Goal: Information Seeking & Learning: Check status

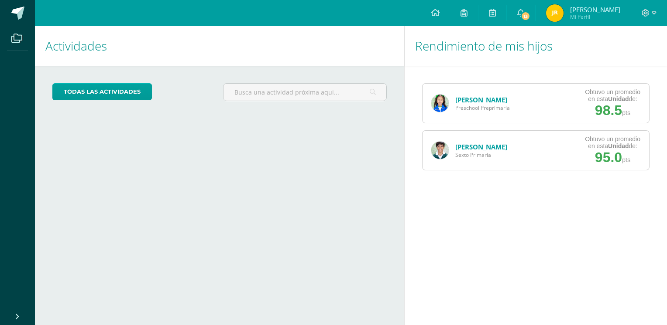
click at [393, 258] on div "Actividades Mis hijos todas las Actividades No tienes actividades Échale un vis…" at bounding box center [217, 175] width 373 height 299
click at [438, 151] on img at bounding box center [439, 150] width 17 height 17
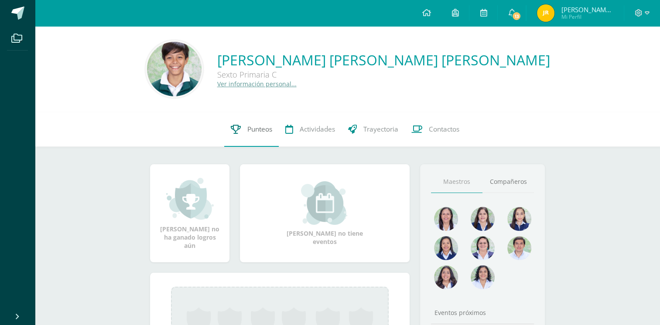
click at [263, 130] on span "Punteos" at bounding box center [259, 129] width 25 height 9
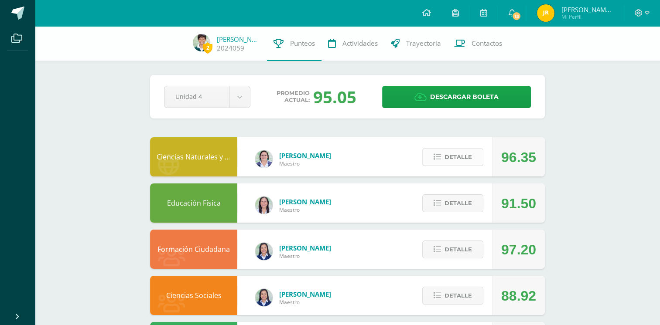
click at [450, 160] on span "Detalle" at bounding box center [458, 157] width 27 height 16
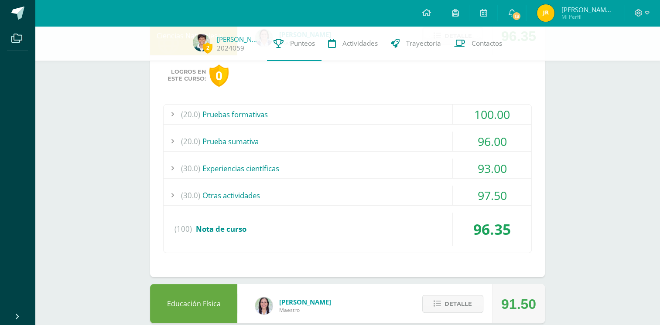
scroll to position [124, 0]
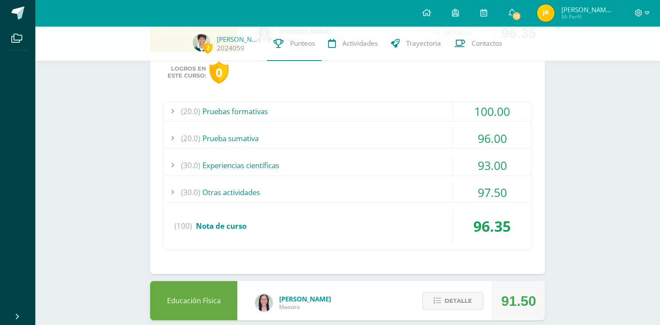
click at [329, 115] on div "(20.0) Pruebas formativas" at bounding box center [348, 112] width 368 height 20
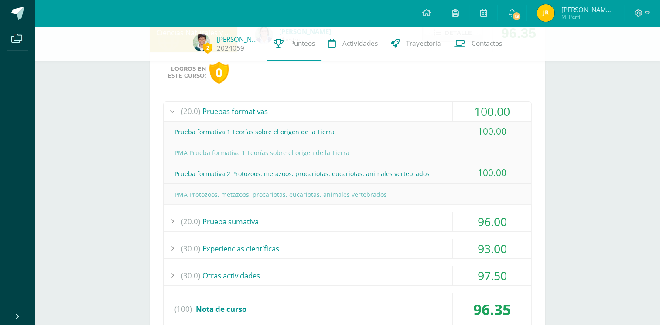
click at [266, 226] on div "(20.0) Prueba sumativa" at bounding box center [348, 222] width 368 height 20
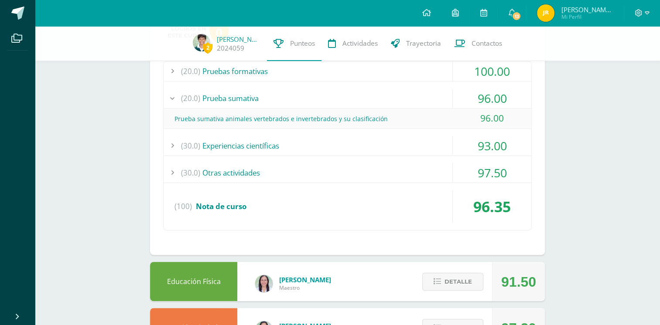
scroll to position [165, 0]
click at [267, 147] on div "(30.0) Experiencias científicas" at bounding box center [348, 145] width 368 height 20
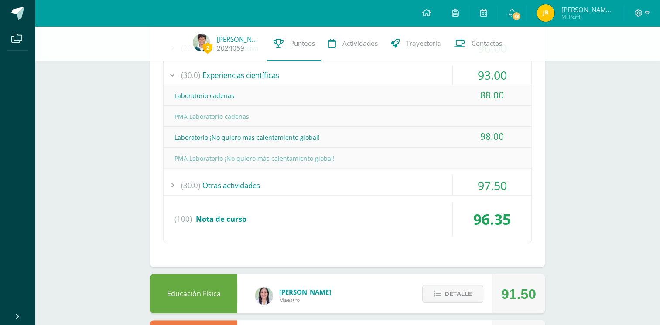
scroll to position [229, 0]
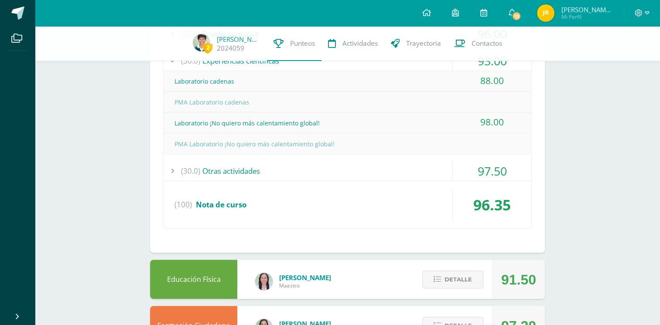
click at [266, 165] on div "(30.0) Otras actividades" at bounding box center [348, 171] width 368 height 20
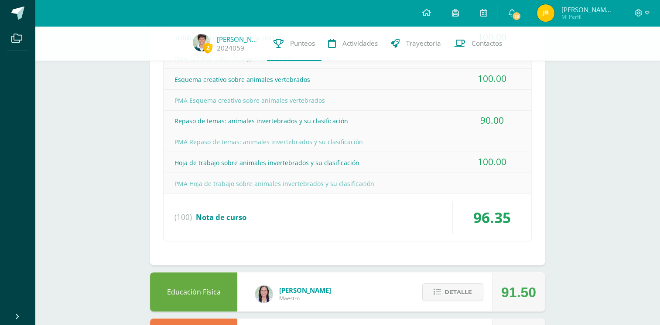
scroll to position [335, 0]
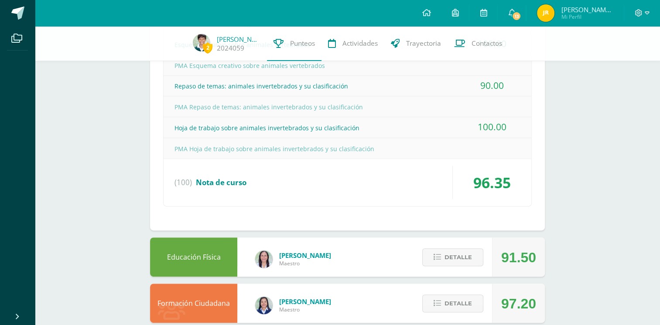
click at [250, 180] on div "(100) Nota de curso" at bounding box center [348, 182] width 368 height 33
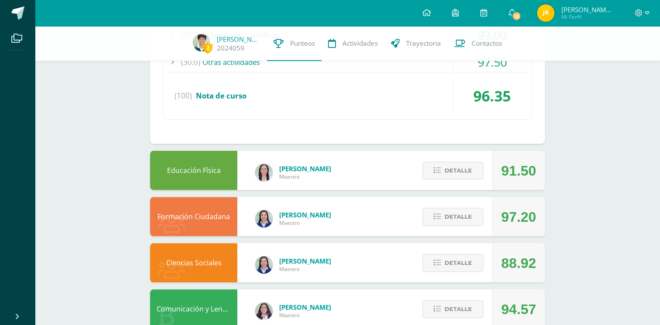
scroll to position [277, 0]
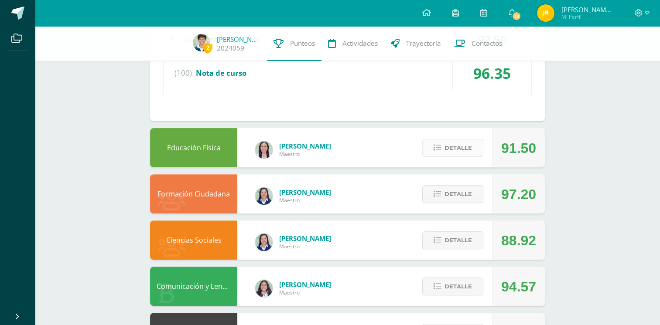
click at [468, 140] on span "Detalle" at bounding box center [458, 148] width 27 height 16
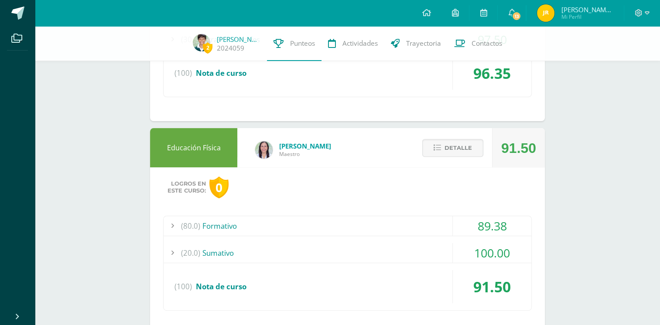
click at [222, 228] on div "(80.0) Formativo" at bounding box center [348, 226] width 368 height 20
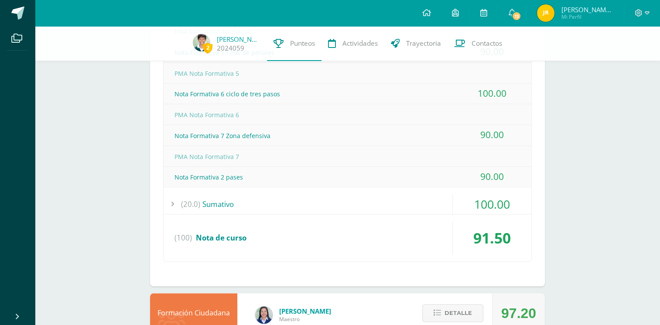
scroll to position [660, 0]
click at [237, 205] on div "(20.0) Sumativo" at bounding box center [348, 205] width 368 height 20
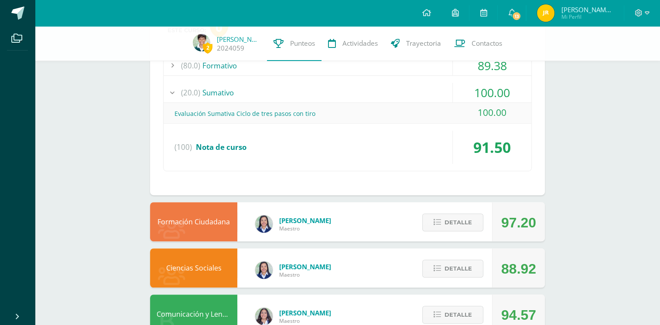
scroll to position [403, 0]
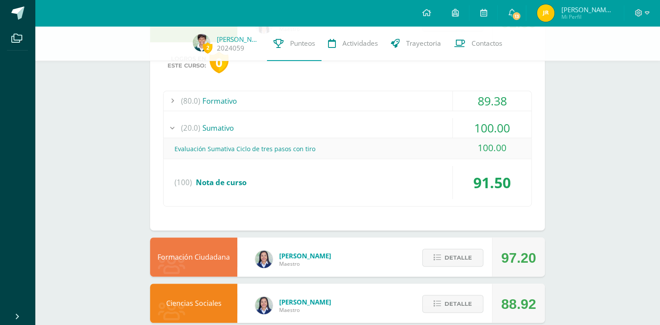
click at [298, 171] on div "(100) Nota de curso" at bounding box center [348, 182] width 368 height 33
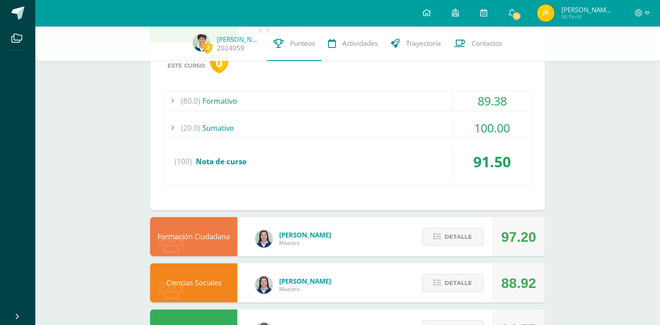
click at [603, 158] on div "2 Jordan Vallejo 2024059 Punteos Actividades Trayectoria Contactos Pendiente Un…" at bounding box center [347, 202] width 625 height 1159
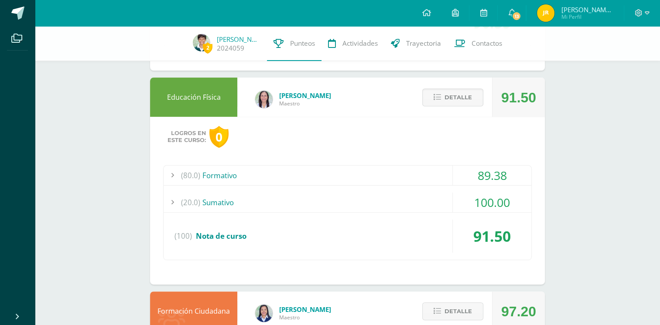
scroll to position [312, 0]
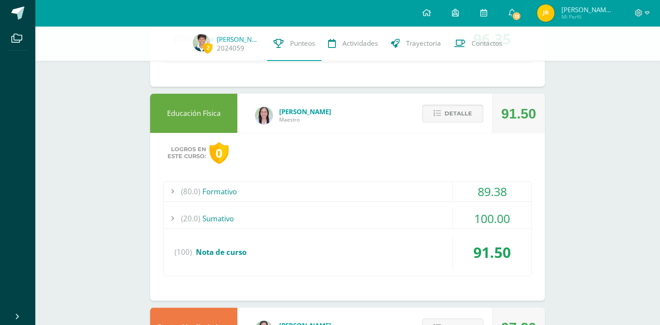
click at [453, 114] on span "Detalle" at bounding box center [458, 114] width 27 height 16
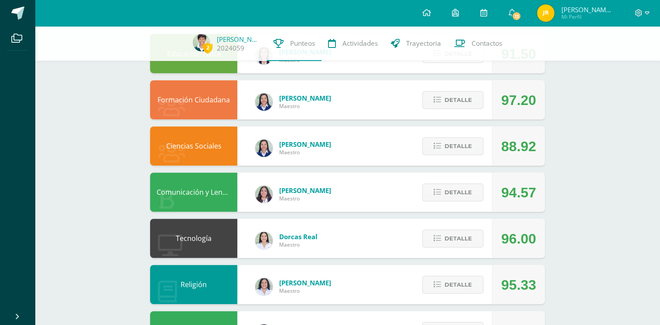
scroll to position [395, 0]
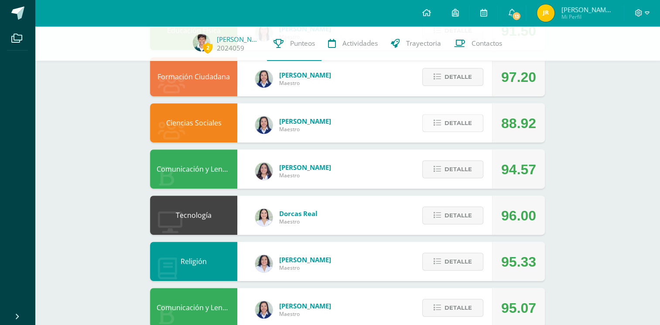
click at [450, 123] on span "Detalle" at bounding box center [458, 123] width 27 height 16
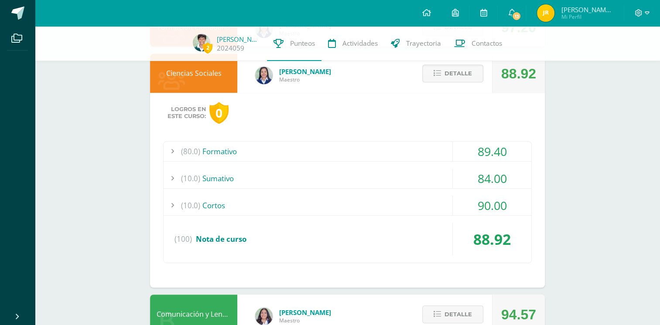
scroll to position [453, 0]
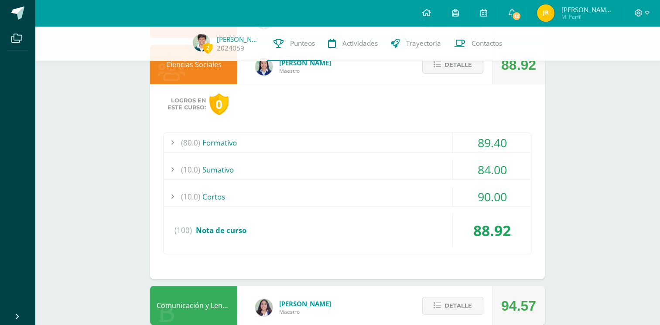
click at [227, 140] on div "(80.0) Formativo" at bounding box center [348, 143] width 368 height 20
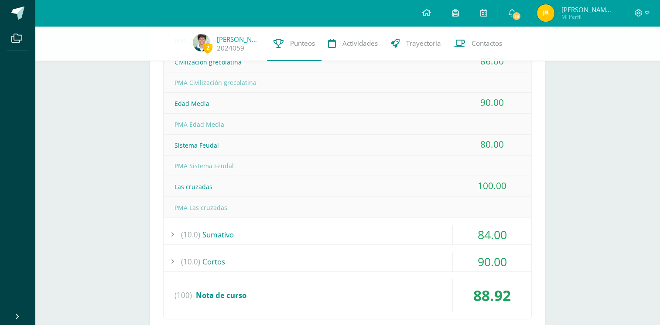
scroll to position [600, 0]
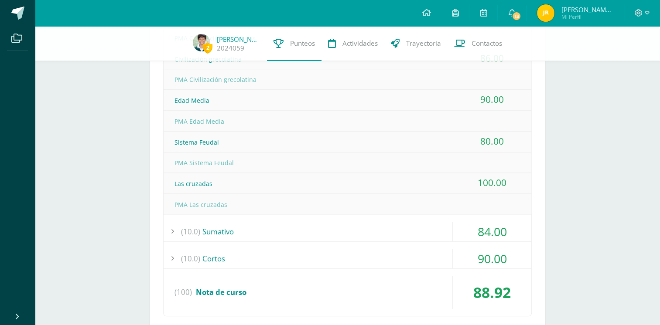
click at [236, 229] on div "(10.0) Sumativo" at bounding box center [348, 232] width 368 height 20
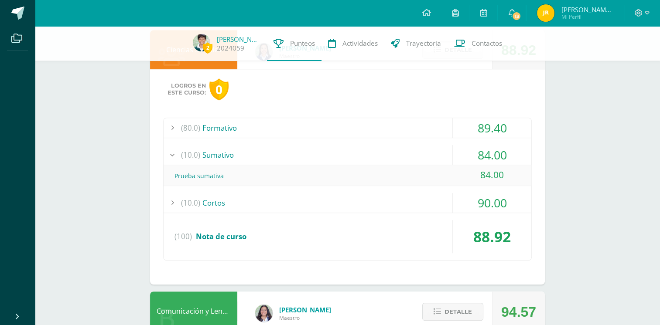
scroll to position [467, 0]
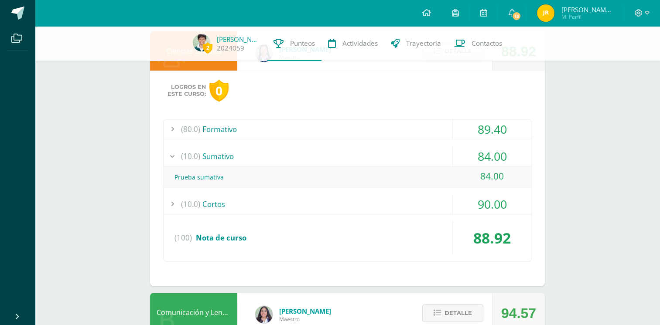
click at [214, 203] on div "(10.0) Cortos" at bounding box center [348, 205] width 368 height 20
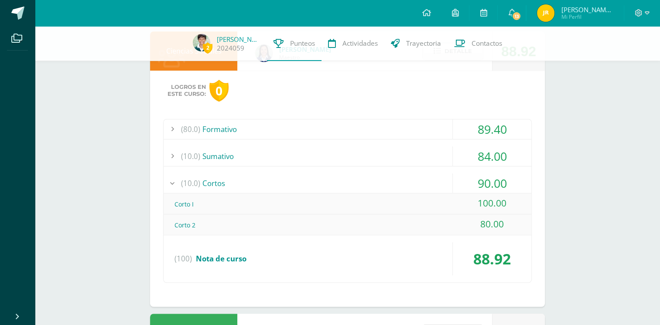
click at [212, 182] on div "(10.0) Cortos" at bounding box center [348, 184] width 368 height 20
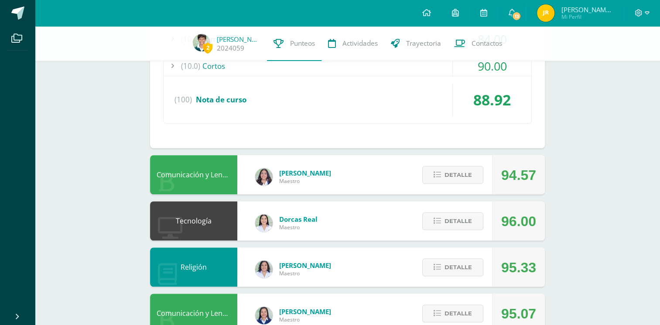
scroll to position [438, 0]
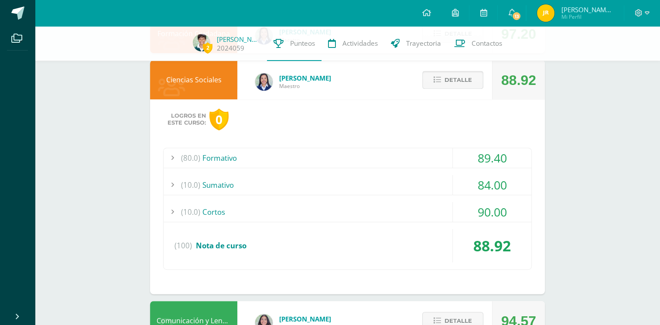
click at [455, 79] on span "Detalle" at bounding box center [458, 80] width 27 height 16
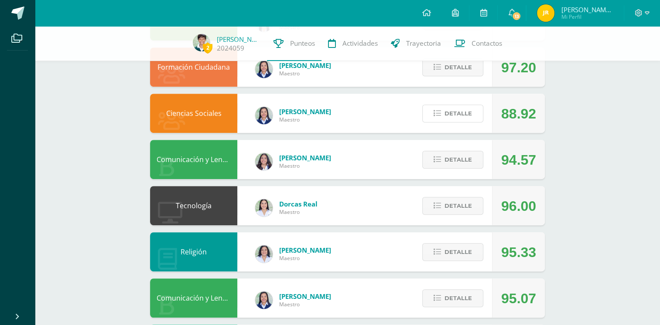
scroll to position [390, 0]
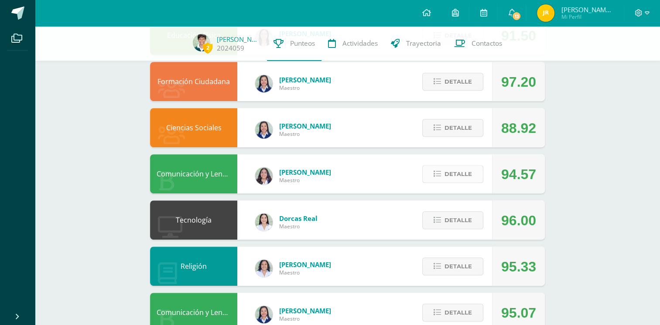
click at [447, 175] on span "Detalle" at bounding box center [458, 174] width 27 height 16
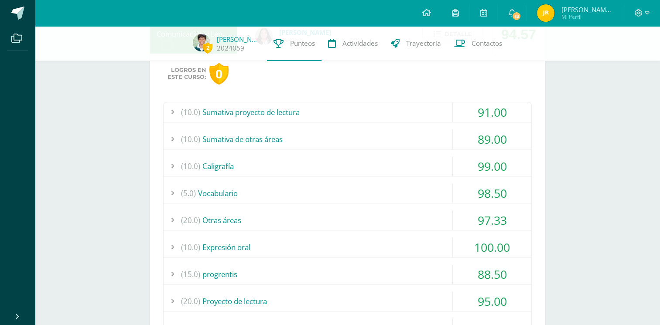
scroll to position [546, 0]
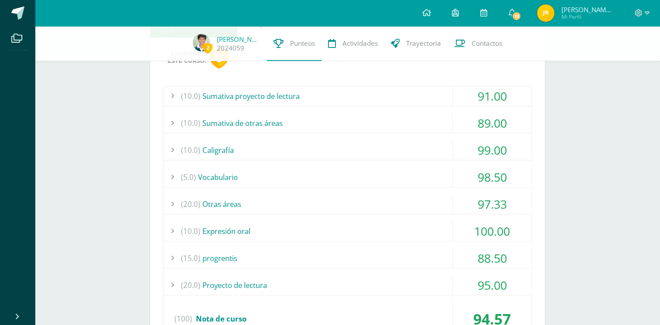
click at [237, 255] on div "(15.0) progrentis" at bounding box center [348, 259] width 368 height 20
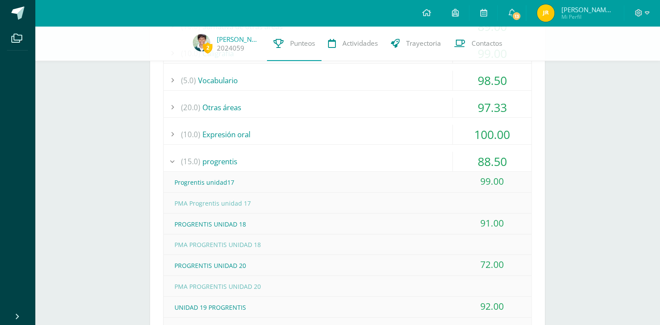
scroll to position [639, 0]
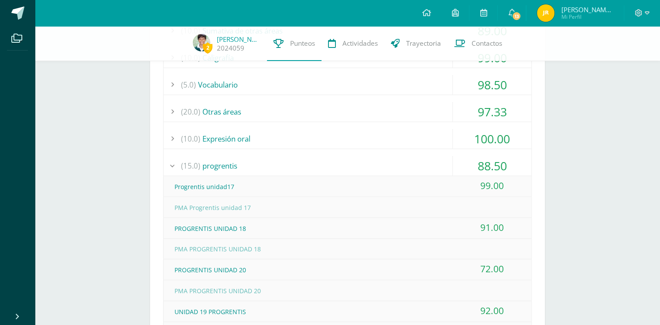
click at [218, 165] on div "(15.0) progrentis" at bounding box center [348, 166] width 368 height 20
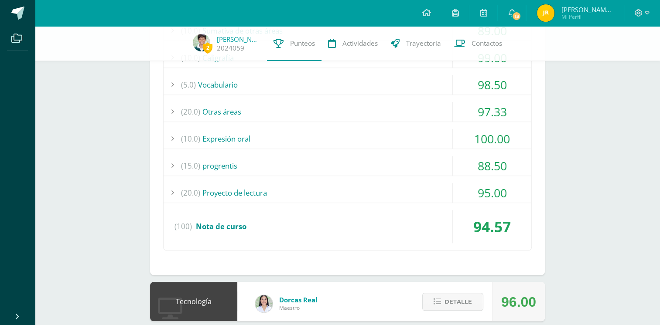
click at [238, 140] on div "(10.0) Expresión oral" at bounding box center [348, 139] width 368 height 20
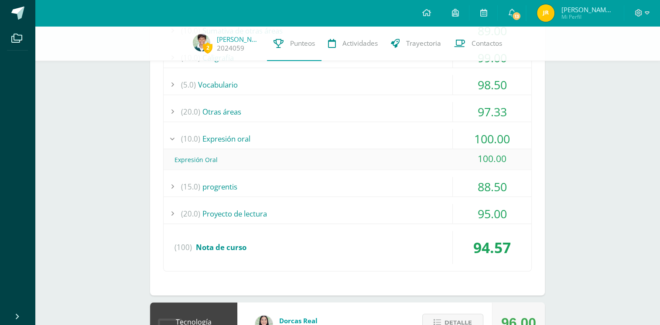
click at [238, 140] on div "(10.0) Expresión oral" at bounding box center [348, 139] width 368 height 20
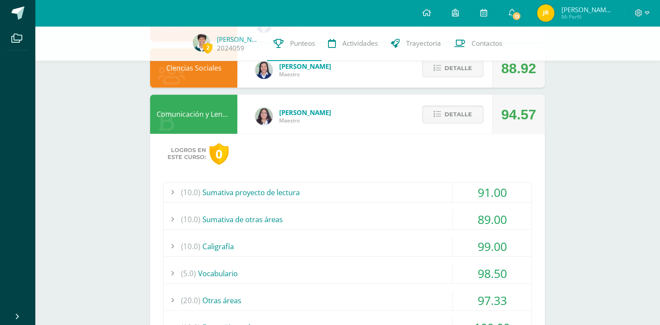
scroll to position [441, 0]
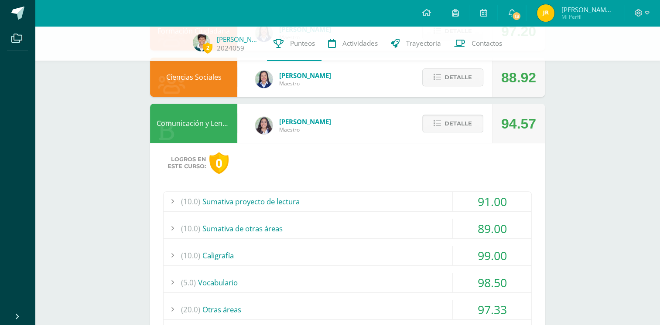
click at [473, 118] on button "Detalle" at bounding box center [452, 124] width 61 height 18
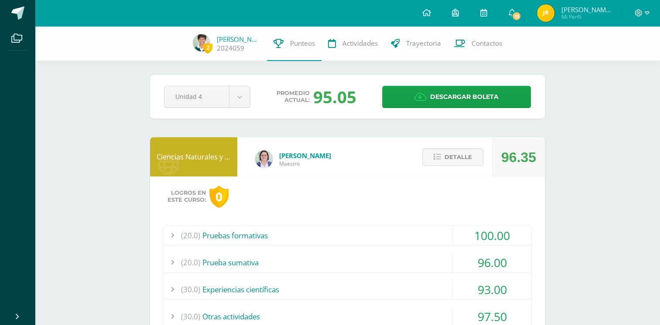
scroll to position [0, 0]
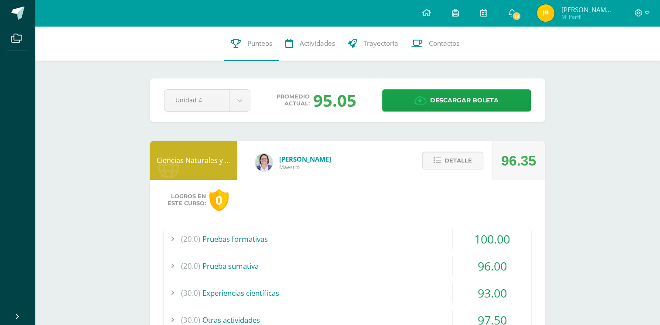
click at [518, 17] on span "13" at bounding box center [517, 16] width 10 height 10
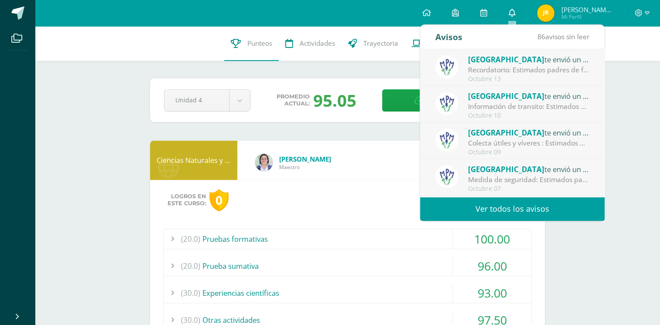
click at [518, 17] on link "0" at bounding box center [512, 13] width 28 height 26
click at [515, 17] on icon at bounding box center [511, 13] width 7 height 8
click at [513, 13] on icon at bounding box center [511, 13] width 7 height 8
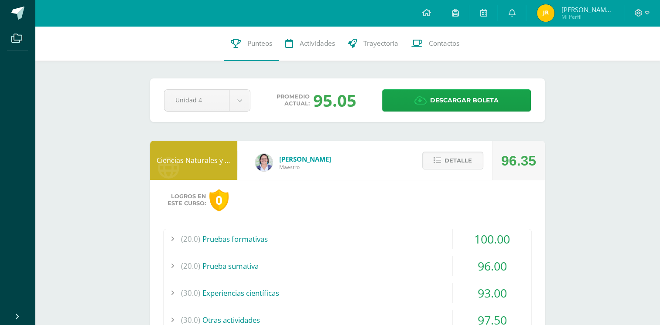
click at [25, 8] on link at bounding box center [17, 13] width 35 height 26
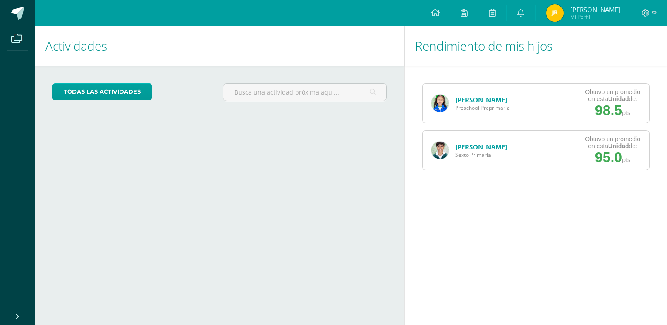
click at [477, 100] on link "[PERSON_NAME]" at bounding box center [481, 100] width 52 height 9
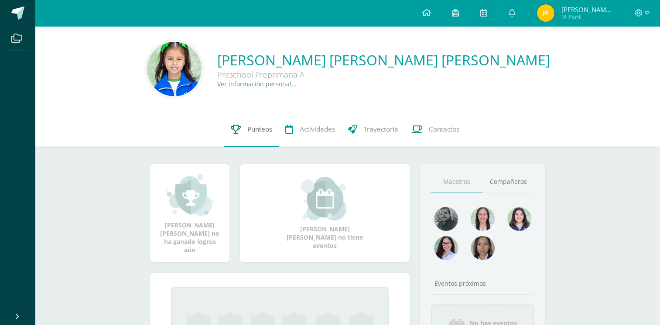
click at [250, 130] on span "Punteos" at bounding box center [259, 129] width 25 height 9
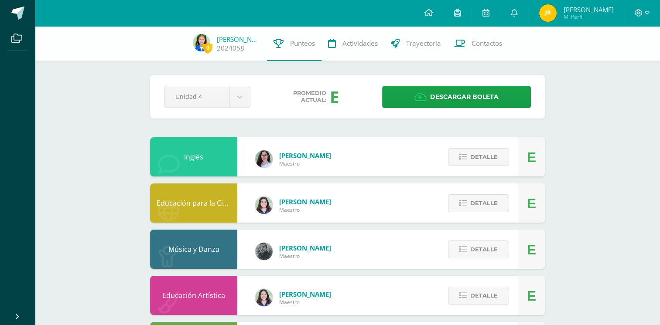
click at [597, 202] on div "0 [PERSON_NAME] 2024058 Punteos Actividades Trayectoria Contactos Pendiente Uni…" at bounding box center [347, 295] width 625 height 538
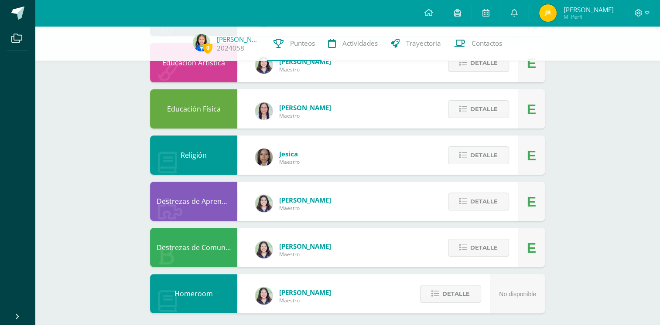
scroll to position [239, 0]
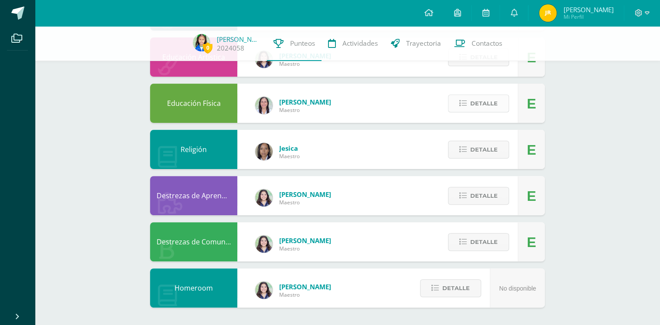
click at [487, 108] on span "Detalle" at bounding box center [483, 104] width 27 height 16
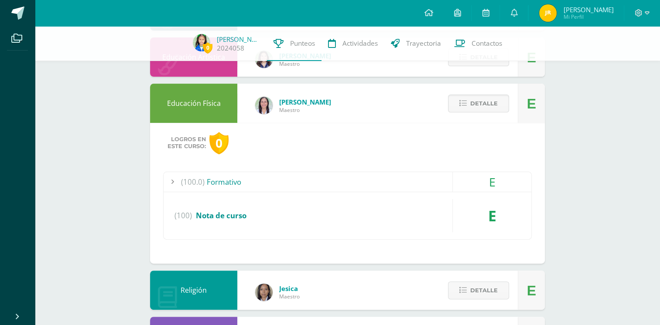
click at [214, 178] on div "(100.0) Formativo" at bounding box center [348, 182] width 368 height 20
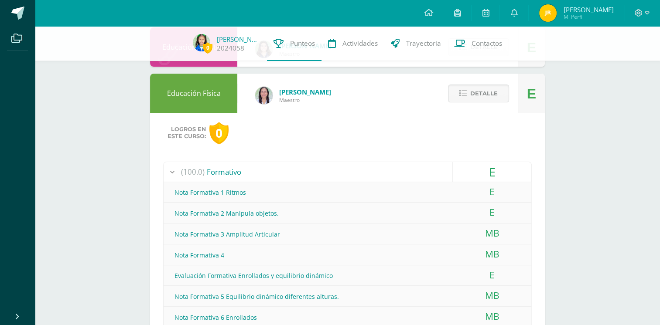
scroll to position [246, 0]
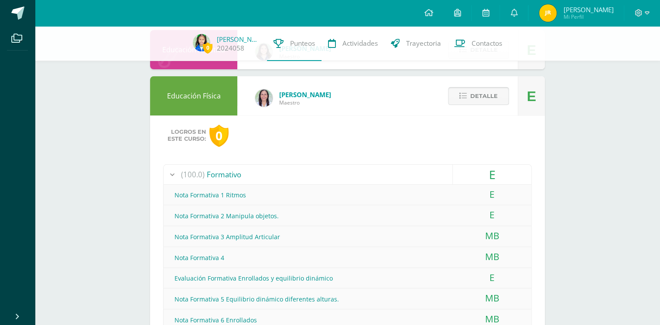
click at [479, 97] on span "Detalle" at bounding box center [483, 96] width 27 height 16
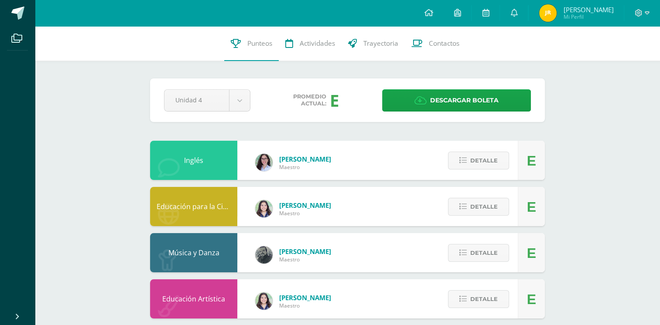
scroll to position [0, 0]
